Goal: Information Seeking & Learning: Find specific fact

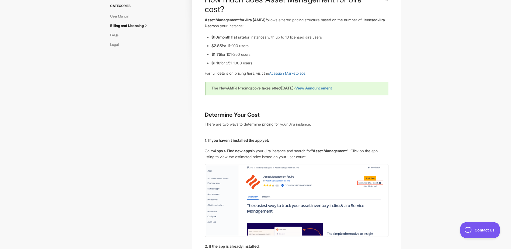
scroll to position [27, 0]
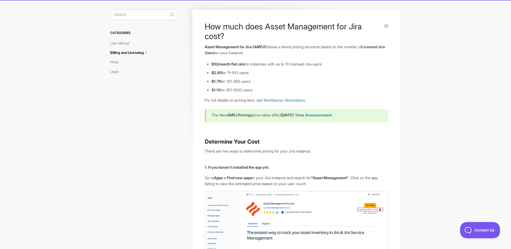
drag, startPoint x: 260, startPoint y: 90, endPoint x: 212, endPoint y: 90, distance: 47.7
click at [212, 90] on li "$1.10 for 251-1000 users" at bounding box center [299, 90] width 177 height 6
drag, startPoint x: 212, startPoint y: 90, endPoint x: 274, endPoint y: 89, distance: 61.1
click at [274, 89] on li "$1.10 for 251-1000 users" at bounding box center [299, 90] width 177 height 6
drag, startPoint x: 258, startPoint y: 82, endPoint x: 213, endPoint y: 82, distance: 45.0
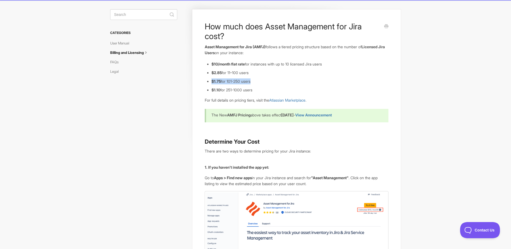
click at [213, 82] on li "$1.75 for 101-250 users" at bounding box center [299, 81] width 177 height 6
click at [276, 81] on li "$1.75 for 101-250 users" at bounding box center [299, 81] width 177 height 6
drag, startPoint x: 259, startPoint y: 90, endPoint x: 203, endPoint y: 63, distance: 62.0
copy ul "$10/month flat rate for instances with up to 10 licensed Jira users $2.85 for 1…"
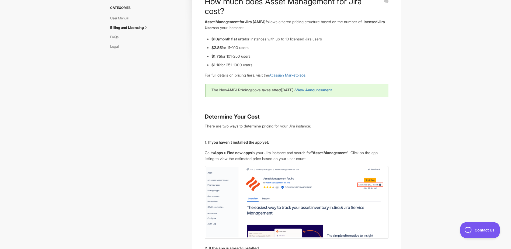
scroll to position [0, 0]
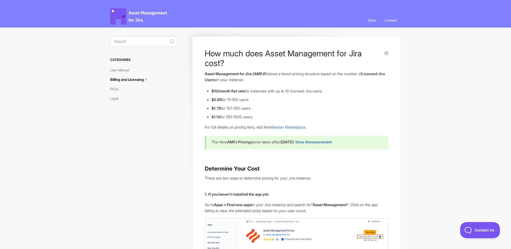
click at [393, 19] on link "Contact" at bounding box center [391, 20] width 20 height 15
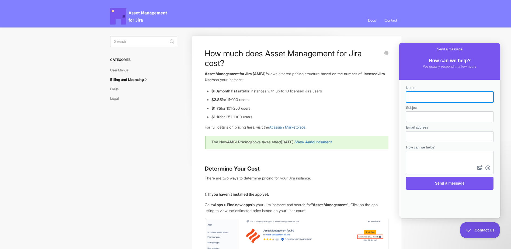
click at [493, 23] on div "Asset Management for Jira Docs Toggle Navigation Docs Contact Contact" at bounding box center [255, 13] width 511 height 27
click at [358, 166] on h3 "Determine Your Cost" at bounding box center [296, 169] width 183 height 8
